Goal: Check status: Check status

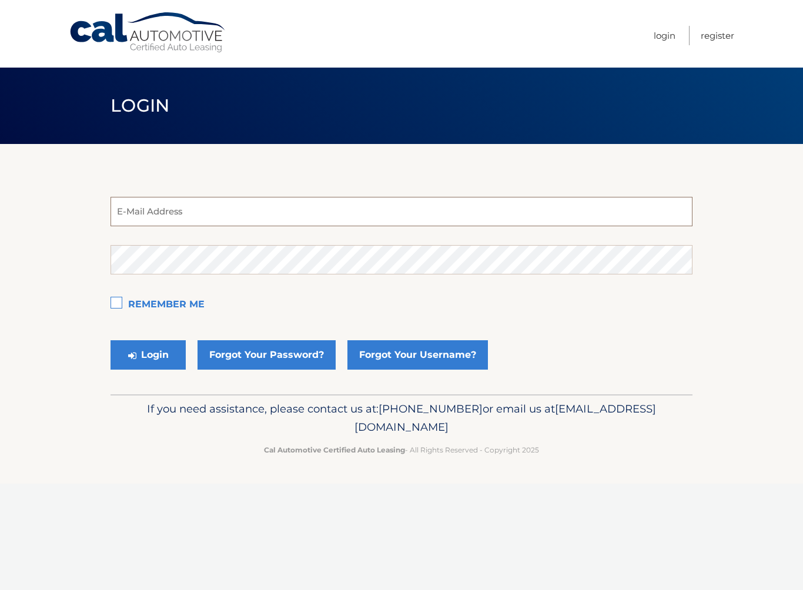
click at [391, 213] on input "email" at bounding box center [401, 211] width 582 height 29
type input "apask926@yahoo.com"
click at [148, 355] on button "Login" at bounding box center [147, 354] width 75 height 29
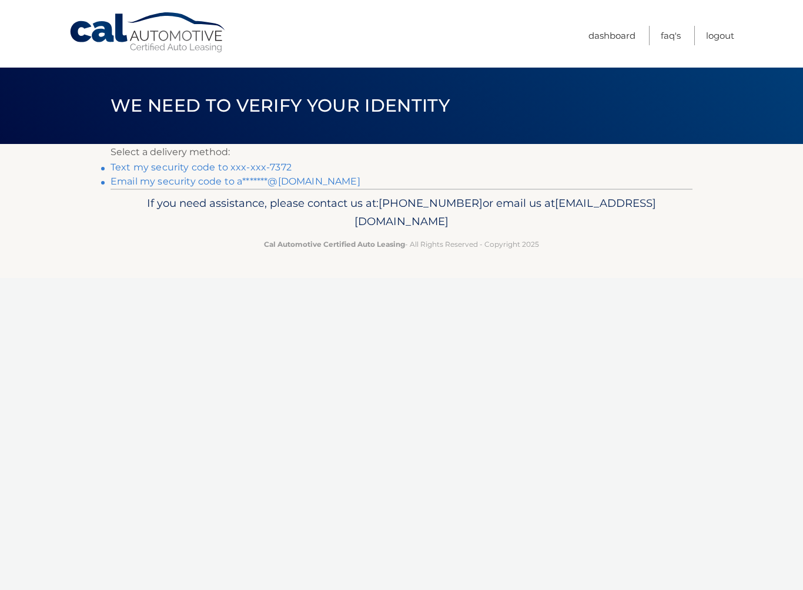
click at [287, 167] on link "Text my security code to xxx-xxx-7372" at bounding box center [200, 167] width 181 height 11
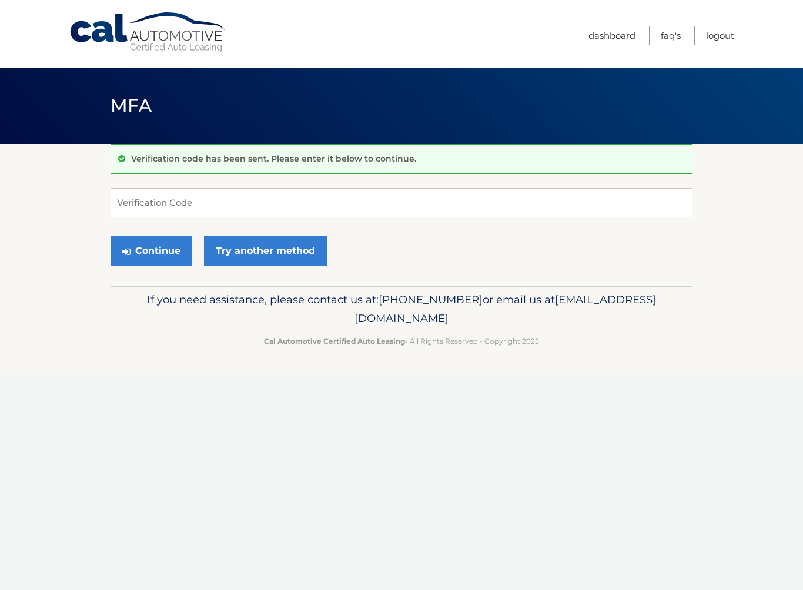
click at [280, 159] on p "Verification code has been sent. Please enter it below to continue." at bounding box center [273, 158] width 285 height 11
click at [270, 203] on input "Verification Code" at bounding box center [401, 202] width 582 height 29
type input "772128"
click at [151, 250] on button "Continue" at bounding box center [151, 250] width 82 height 29
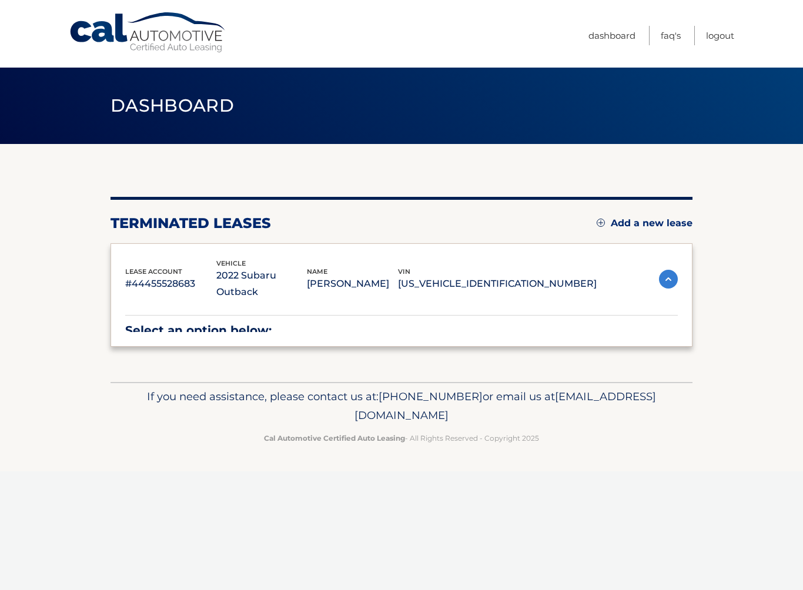
click at [164, 249] on div "lease account #44455528683 vehicle 2022 Subaru Outback name ALAN PASKOFF vin 4S…" at bounding box center [401, 295] width 582 height 104
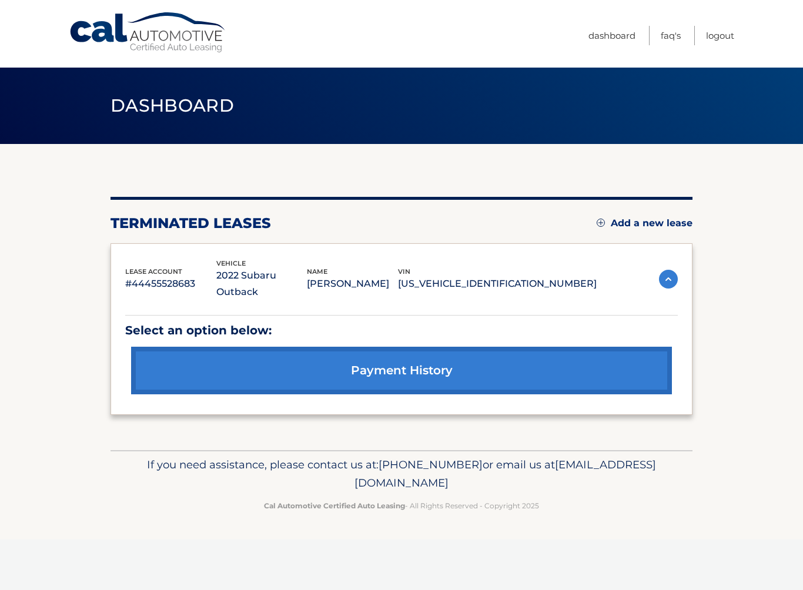
click at [387, 355] on link "payment history" at bounding box center [401, 371] width 540 height 48
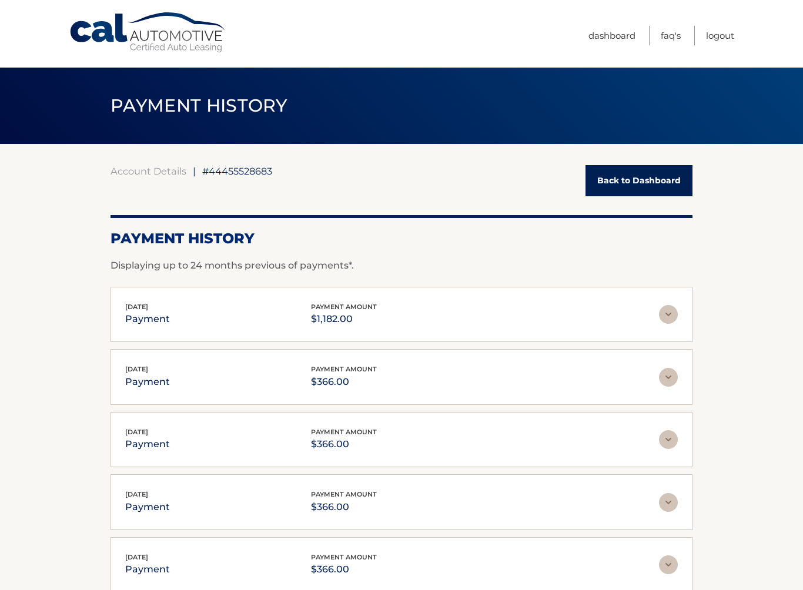
click at [610, 31] on link "Dashboard" at bounding box center [611, 35] width 47 height 19
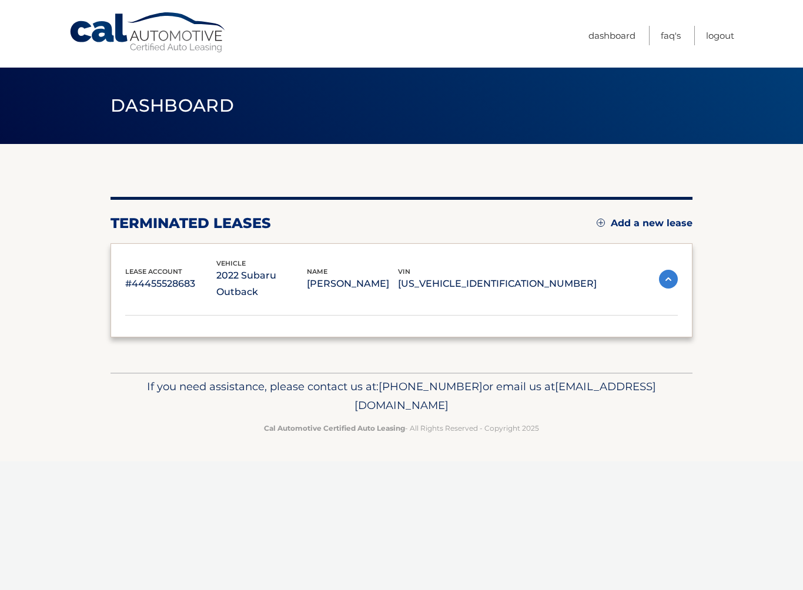
click at [606, 36] on link "Dashboard" at bounding box center [611, 35] width 47 height 19
